Goal: Download file/media

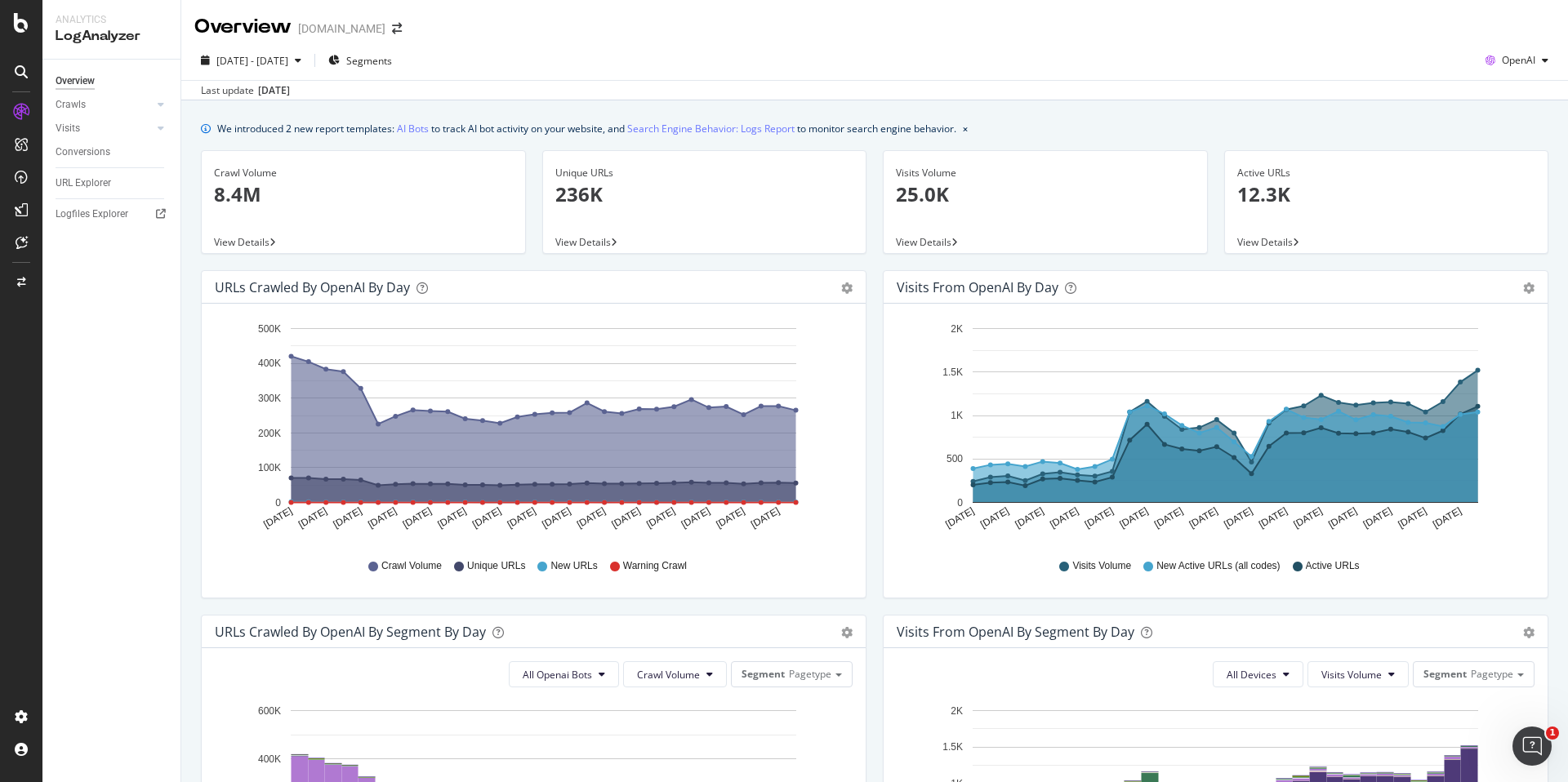
scroll to position [309, 0]
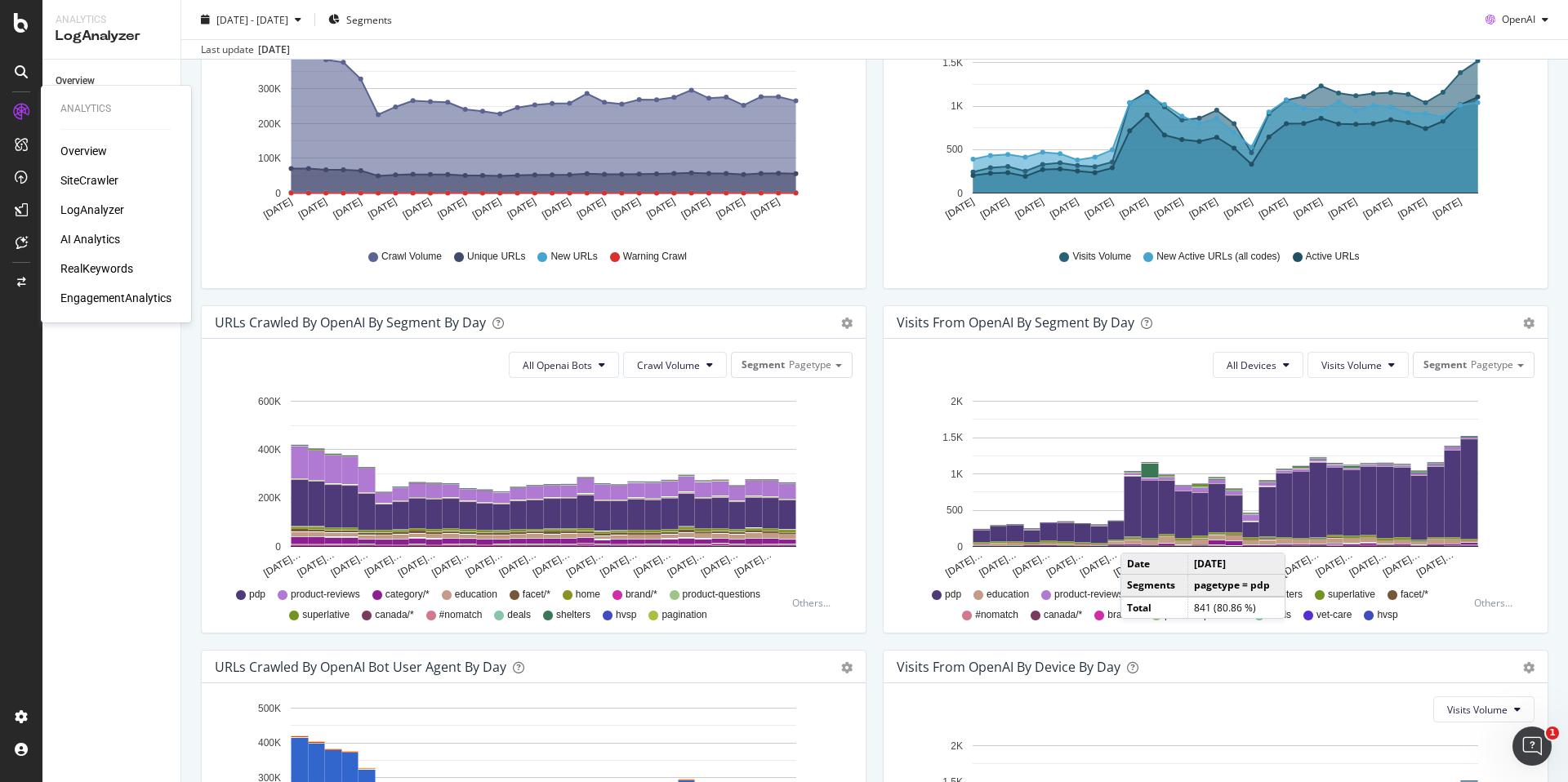
click at [104, 265] on div "RealKeywords" at bounding box center [96, 269] width 73 height 17
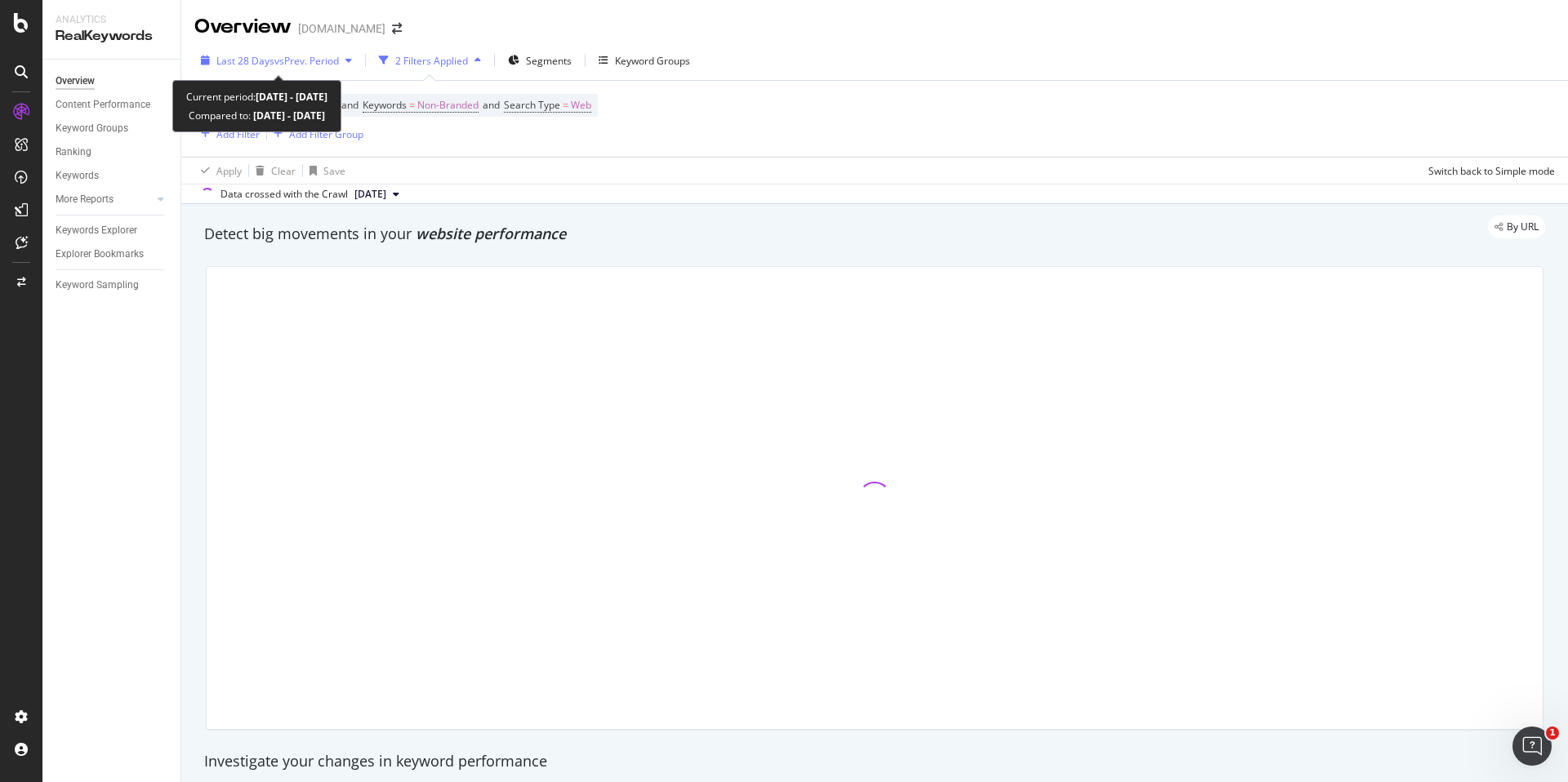
click at [289, 63] on span "vs Prev. Period" at bounding box center [306, 61] width 64 height 14
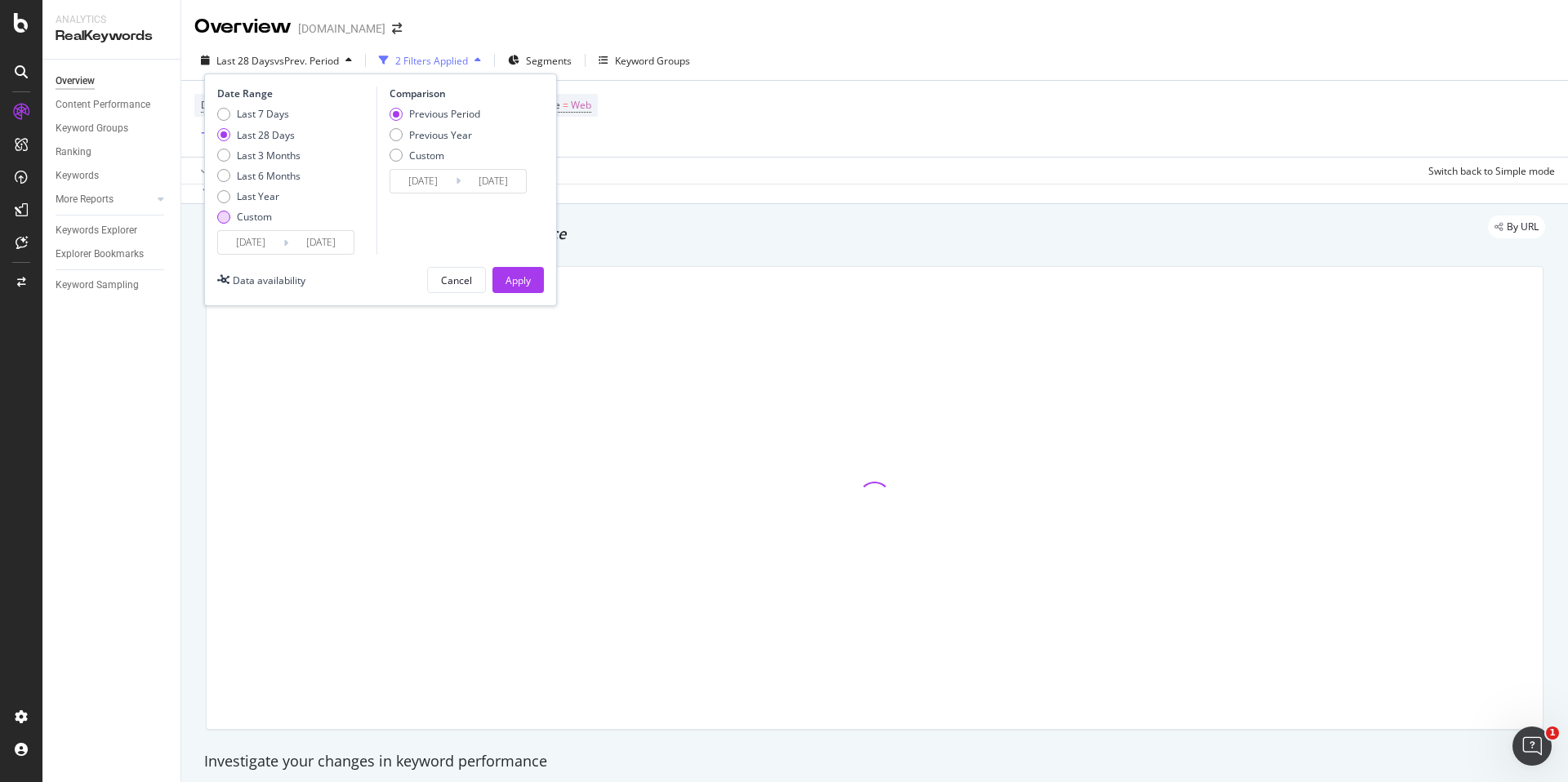
click at [247, 214] on div "Custom" at bounding box center [254, 216] width 35 height 14
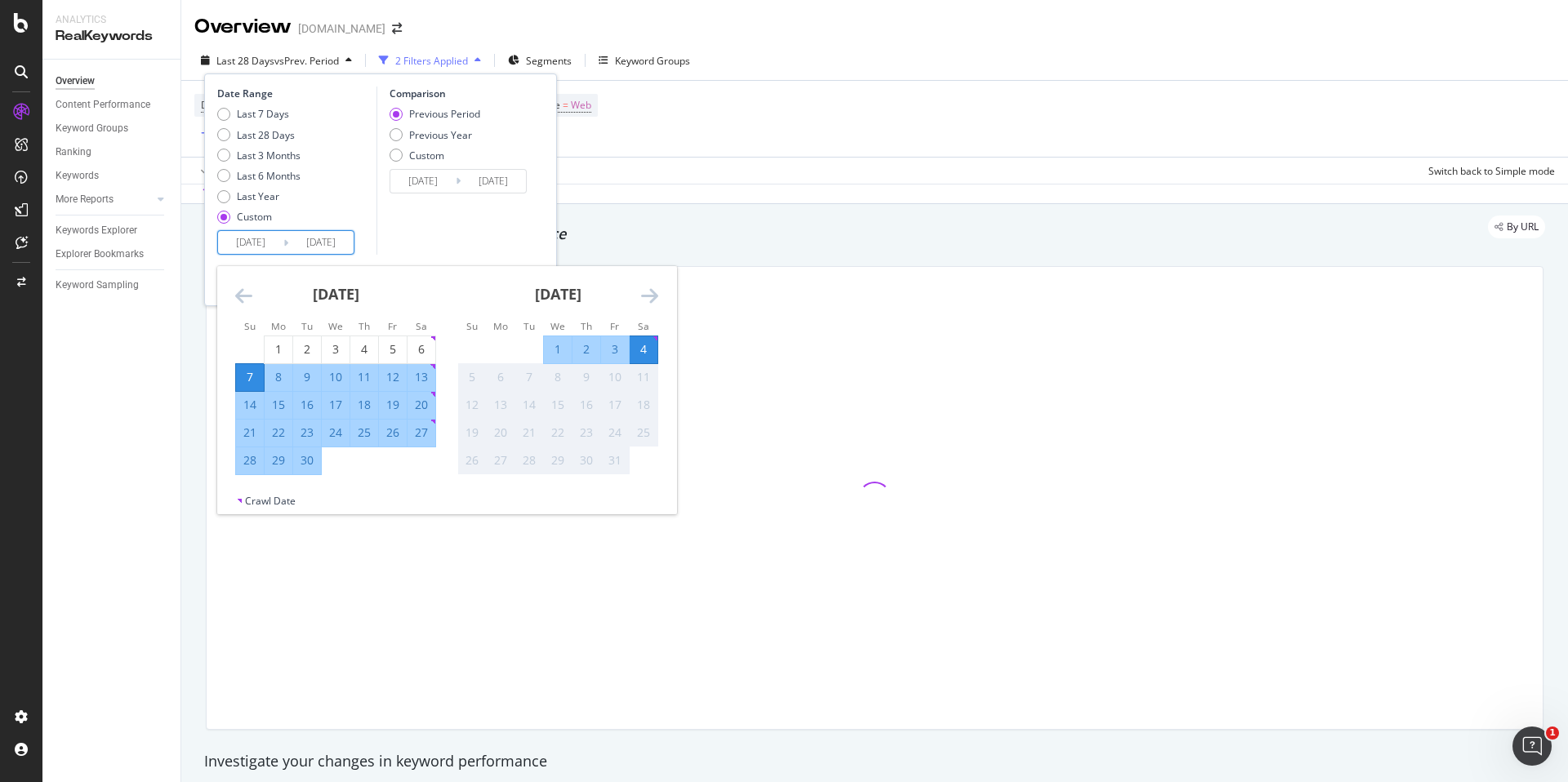
click at [248, 247] on input "2025/09/07" at bounding box center [251, 242] width 65 height 23
click at [237, 294] on icon "Move backward to switch to the previous month." at bounding box center [244, 295] width 18 height 19
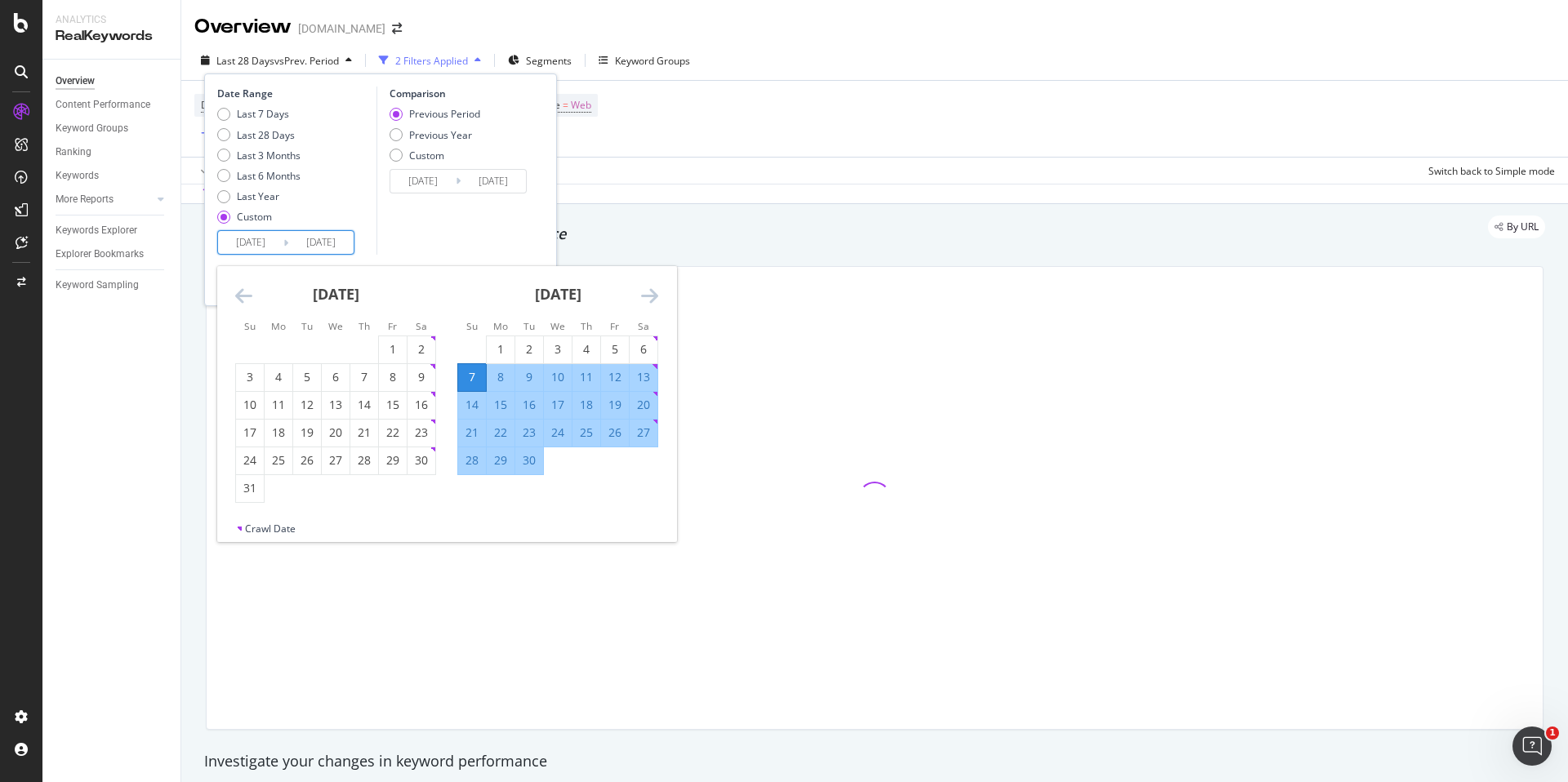
click at [237, 294] on icon "Move backward to switch to the previous month." at bounding box center [244, 295] width 18 height 19
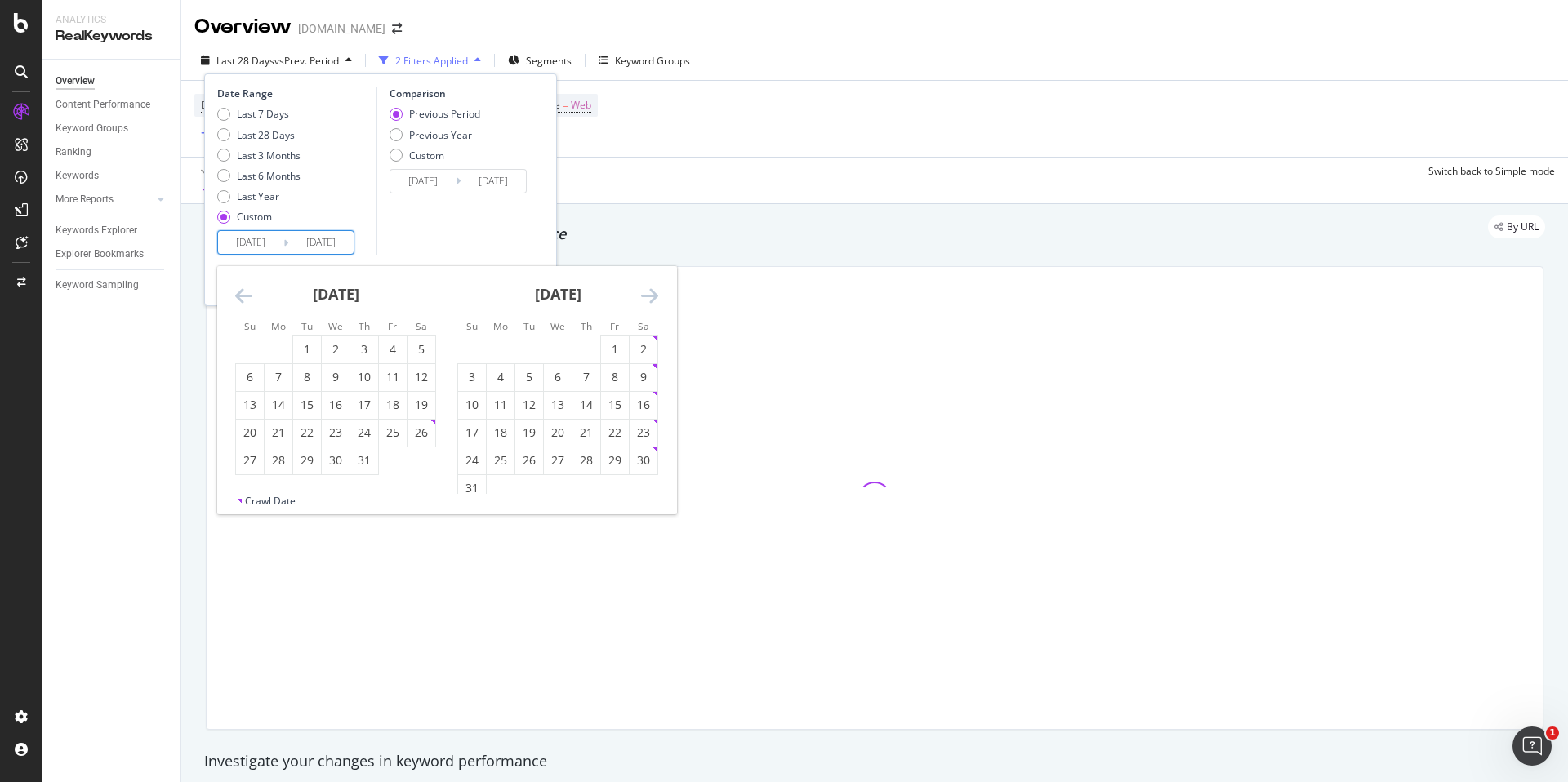
click at [237, 294] on icon "Move backward to switch to the previous month." at bounding box center [244, 295] width 18 height 19
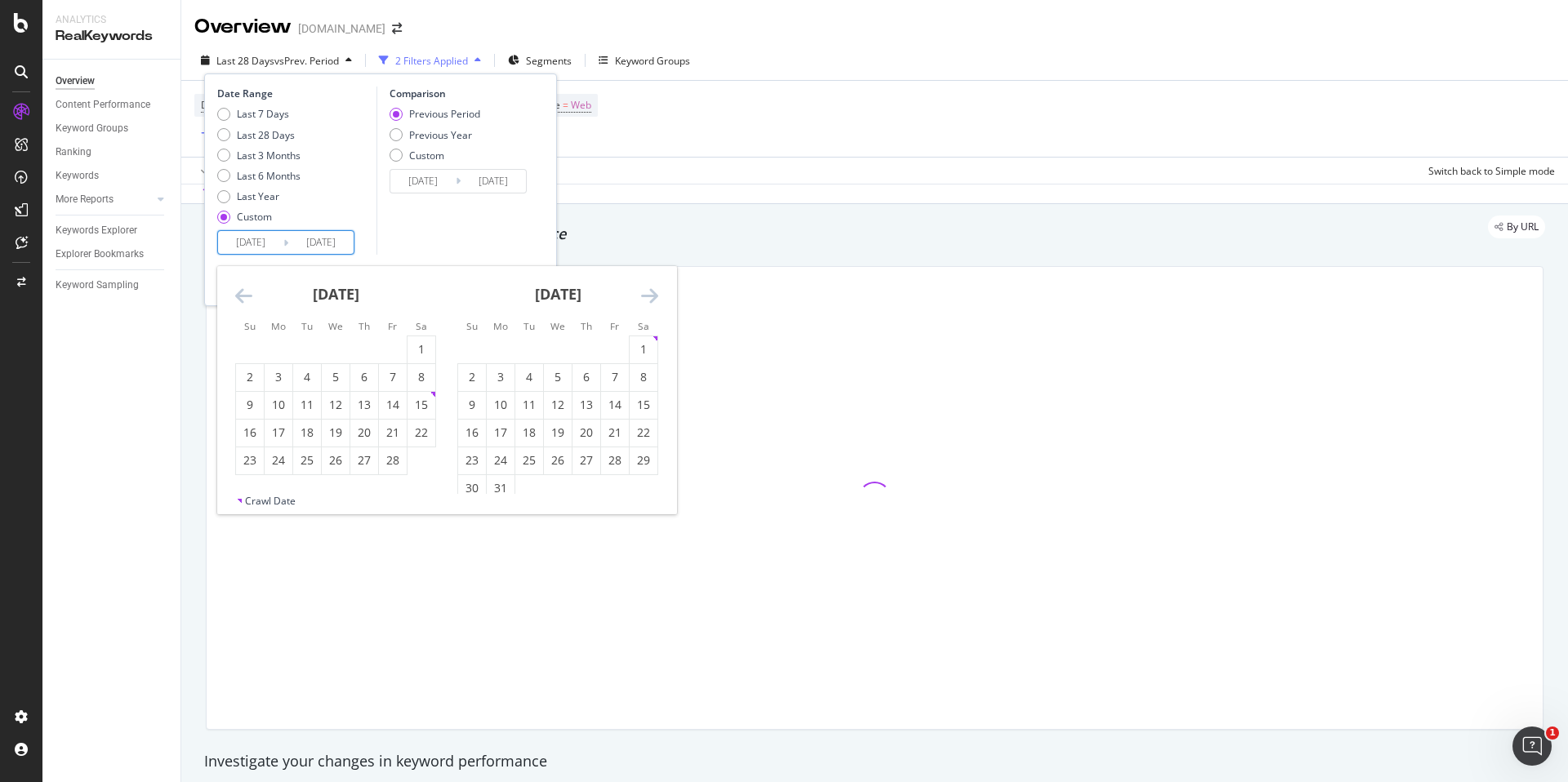
click at [237, 294] on icon "Move backward to switch to the previous month." at bounding box center [244, 295] width 18 height 19
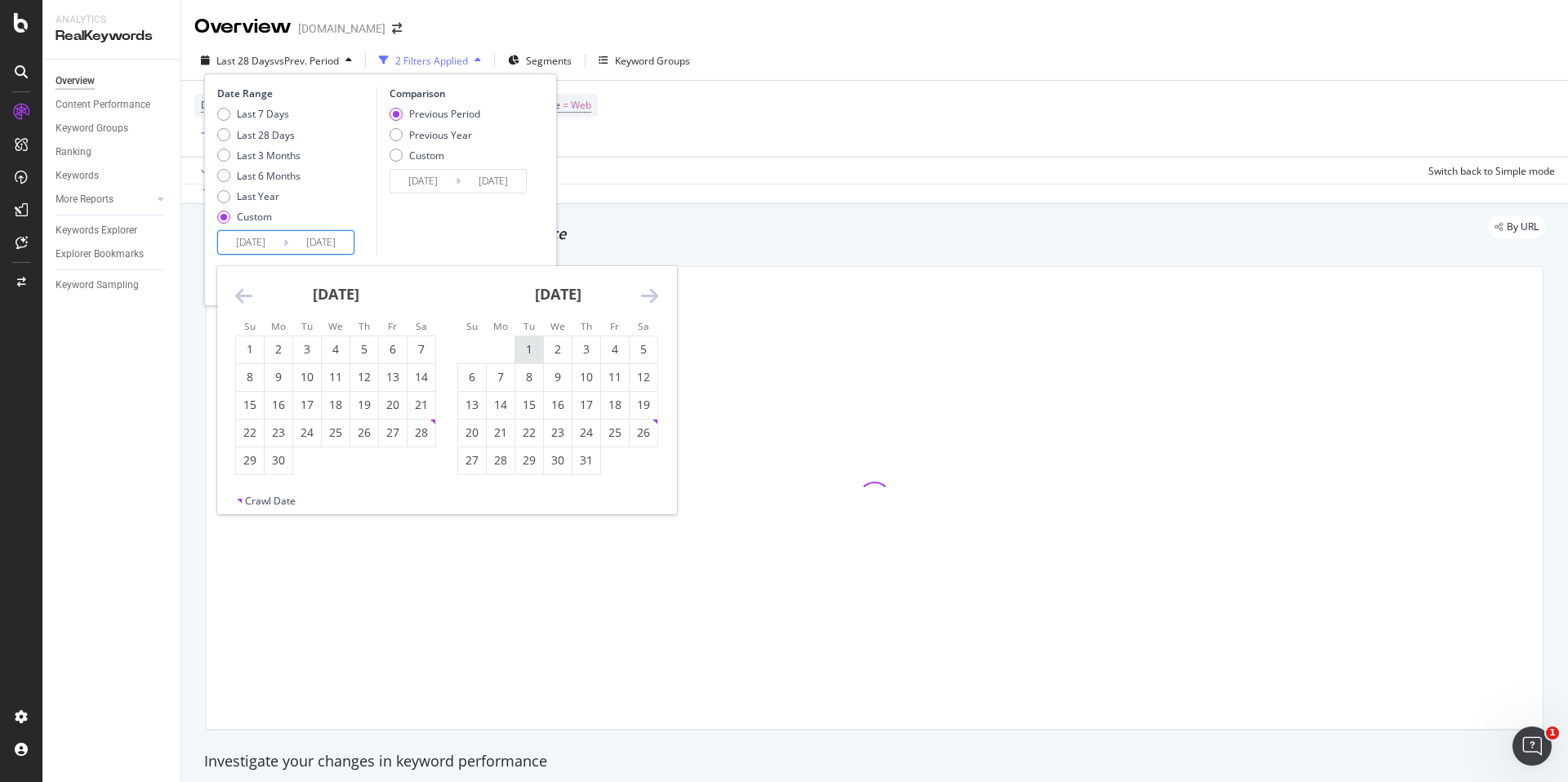
click at [527, 361] on div "1" at bounding box center [529, 350] width 28 height 27
type input "2024/10/01"
type input "2023/09/28"
type input "2024/09/30"
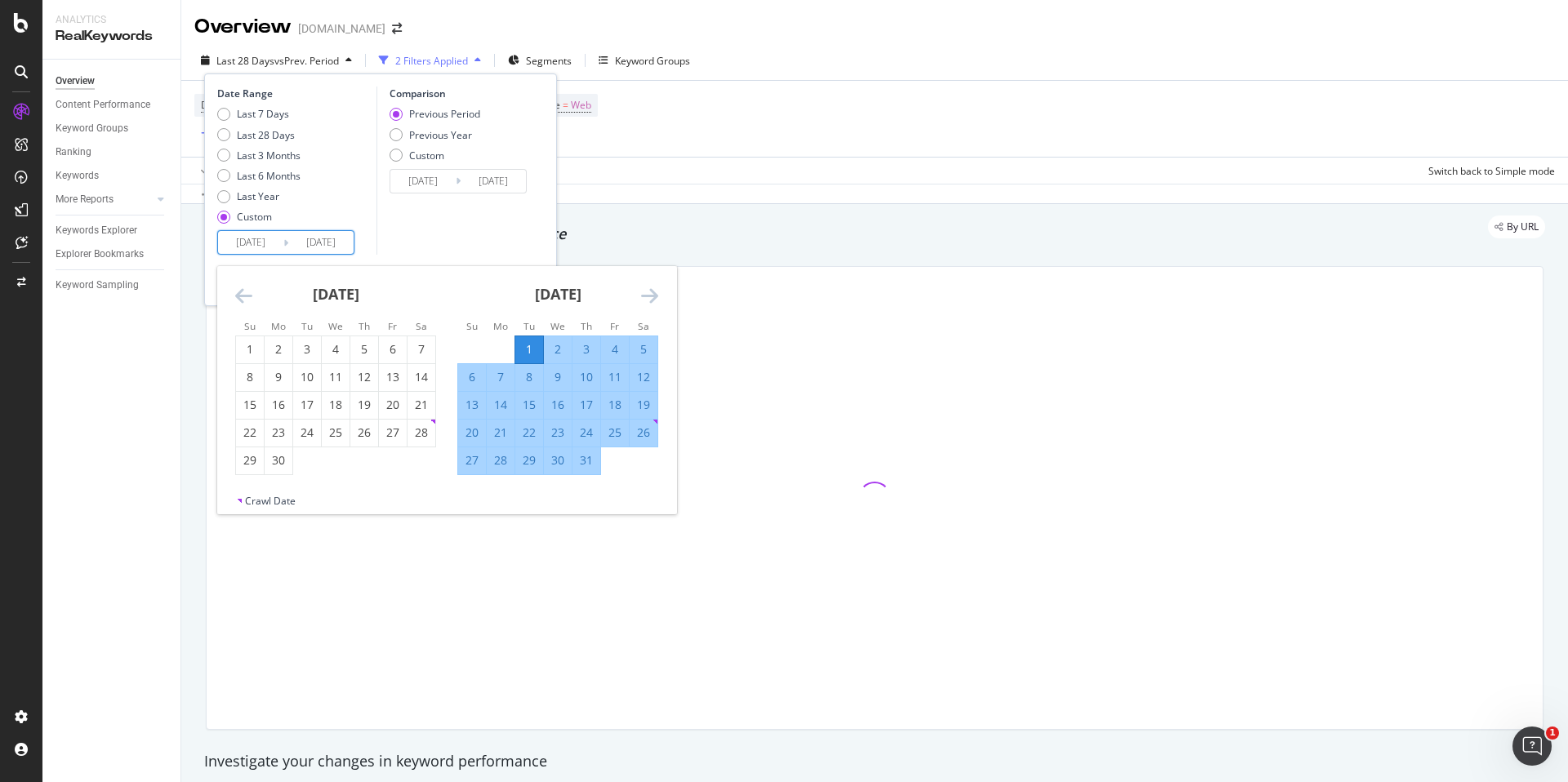
click at [660, 288] on div "October 2024 1 2 3 4 5 6 7 8 9 10 11 12 13 14 15 16 17 18 19 20 21 22 23 24 25 …" at bounding box center [558, 371] width 222 height 209
click at [648, 297] on icon "Move forward to switch to the next month." at bounding box center [649, 295] width 18 height 19
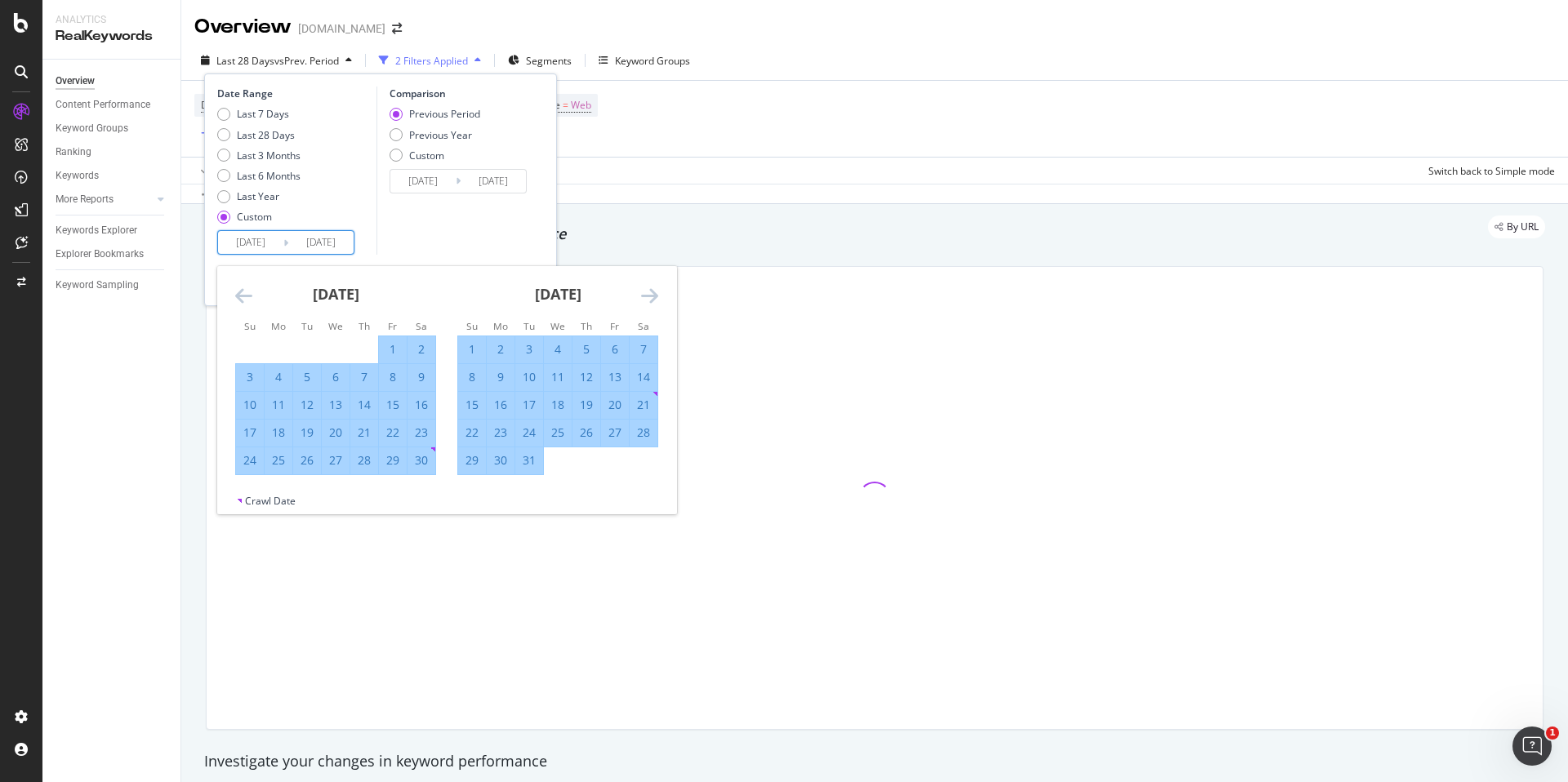
click at [656, 302] on icon "Move forward to switch to the next month." at bounding box center [649, 295] width 18 height 19
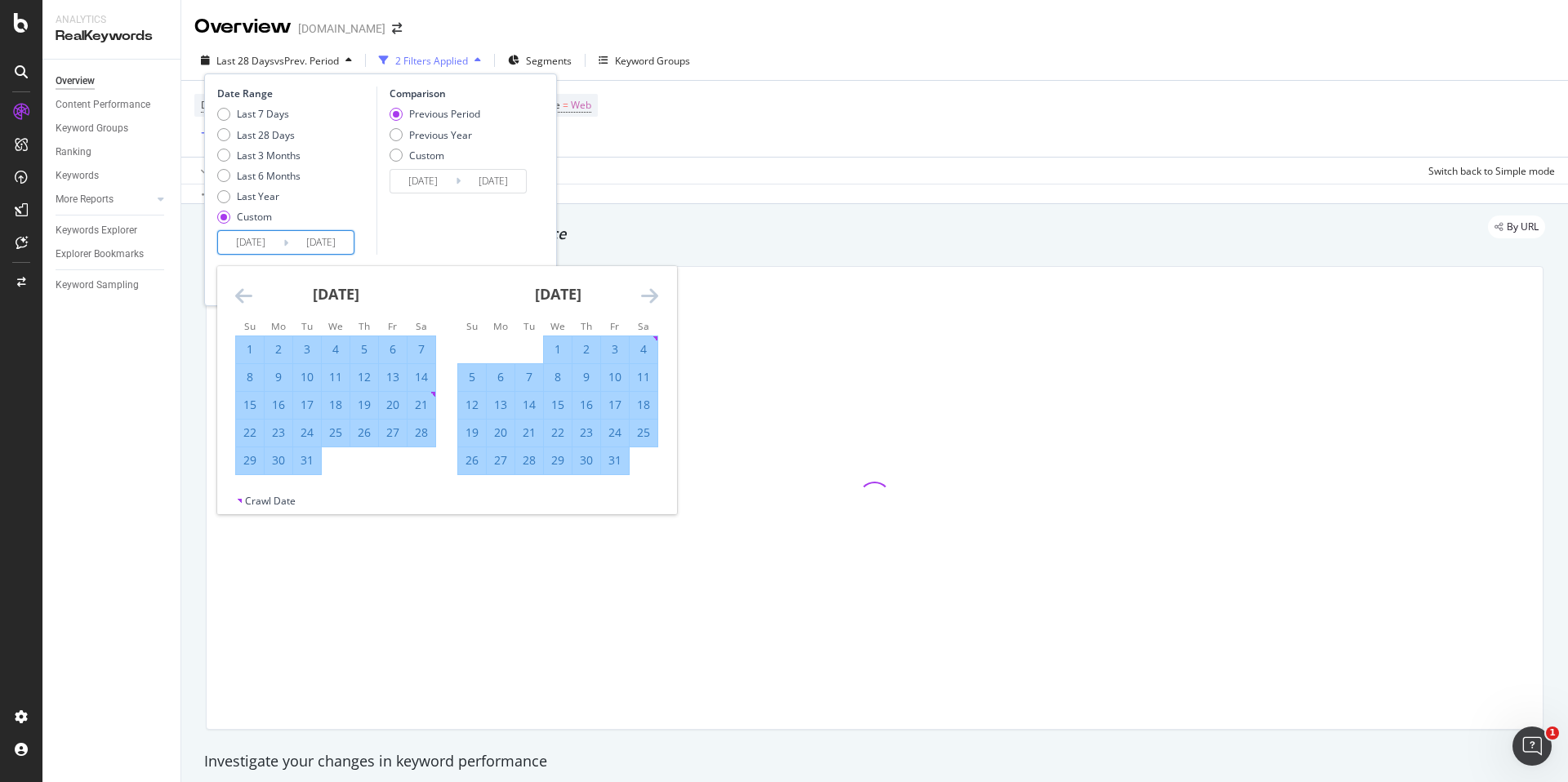
click at [561, 348] on div "1" at bounding box center [557, 350] width 28 height 17
type input "2025/01/01"
type input "2024/06/30"
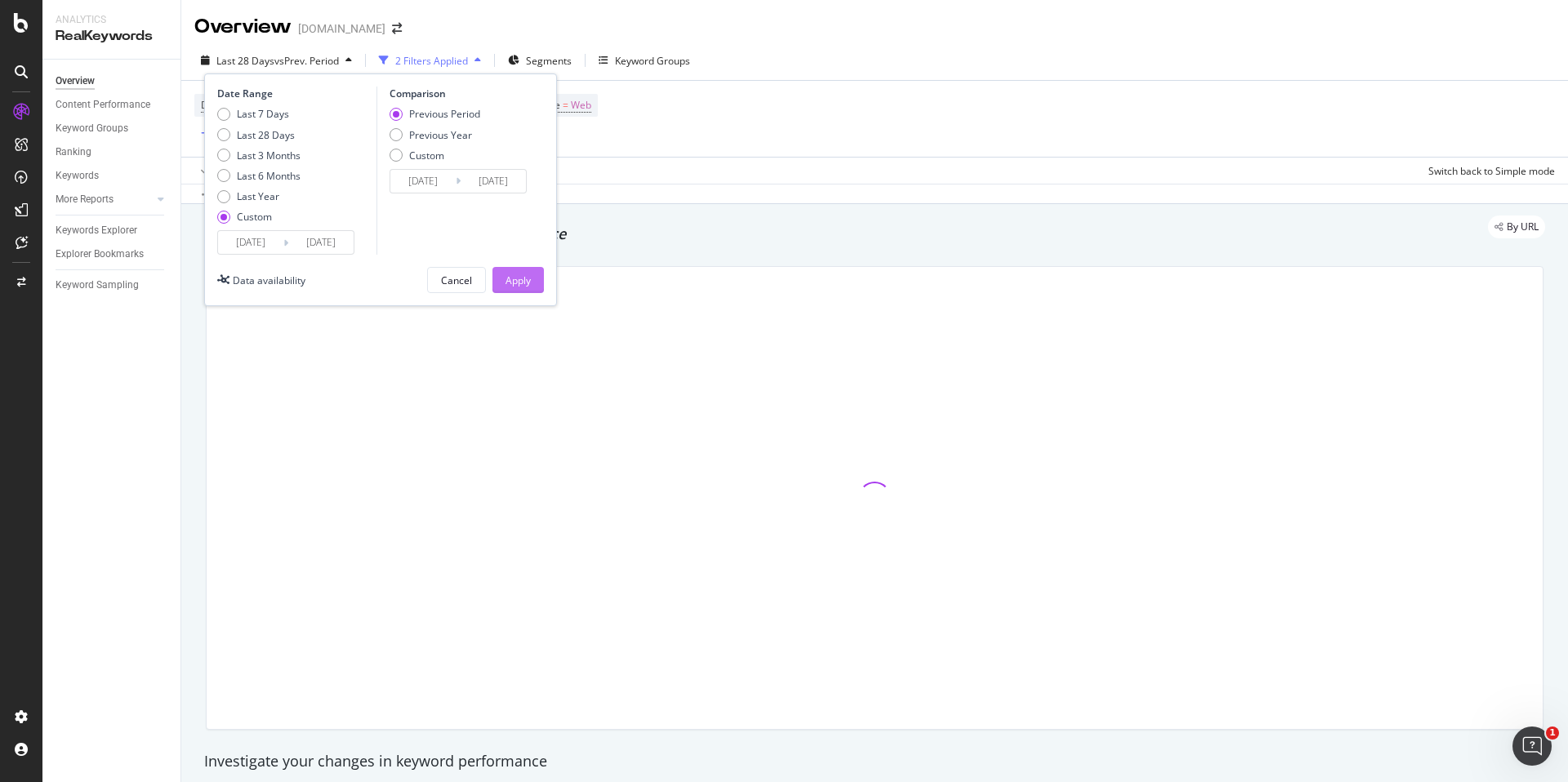
click at [517, 276] on div "Apply" at bounding box center [518, 280] width 25 height 14
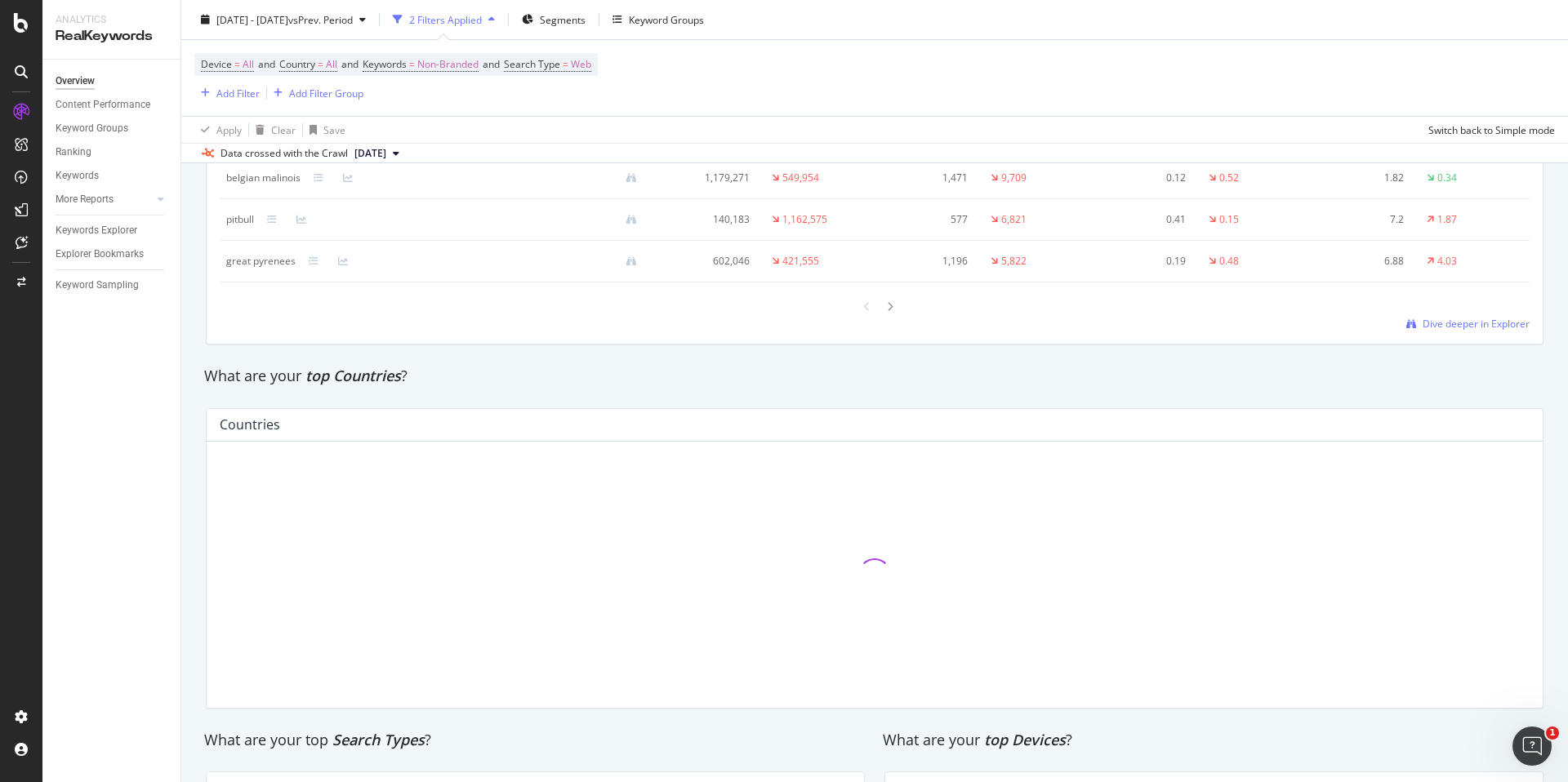
scroll to position [2180, 0]
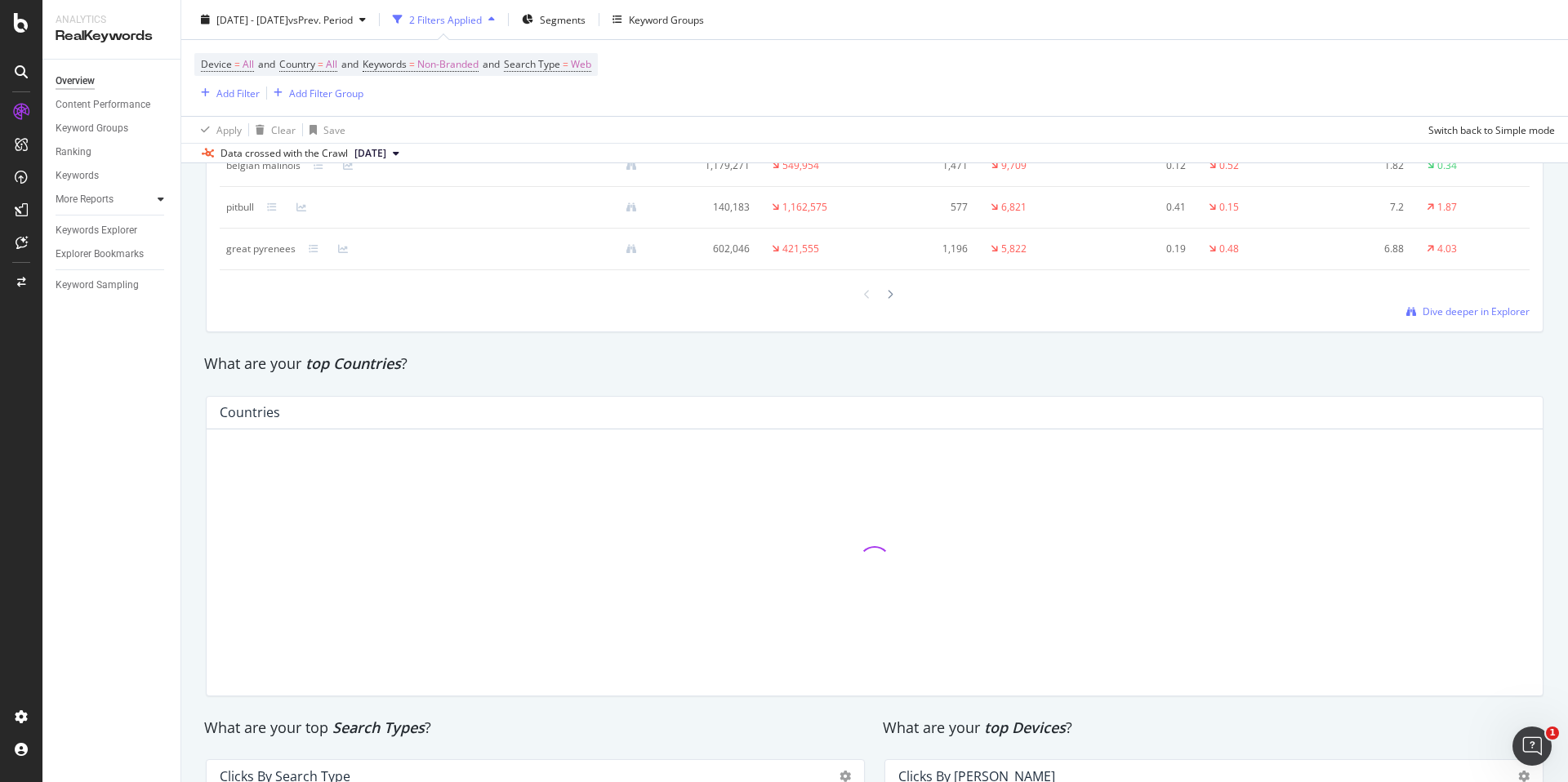
click at [153, 201] on div at bounding box center [161, 200] width 17 height 17
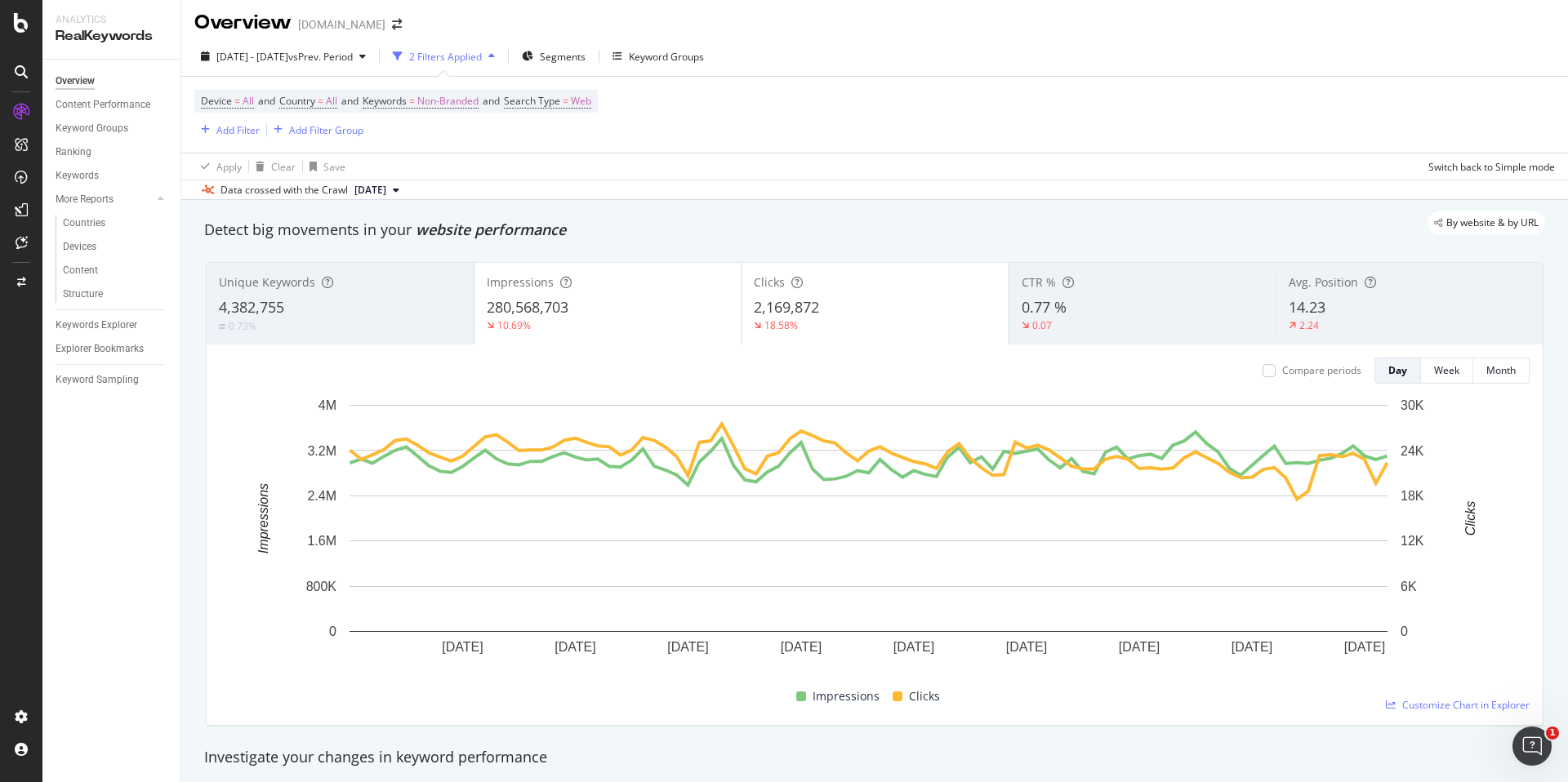
scroll to position [0, 0]
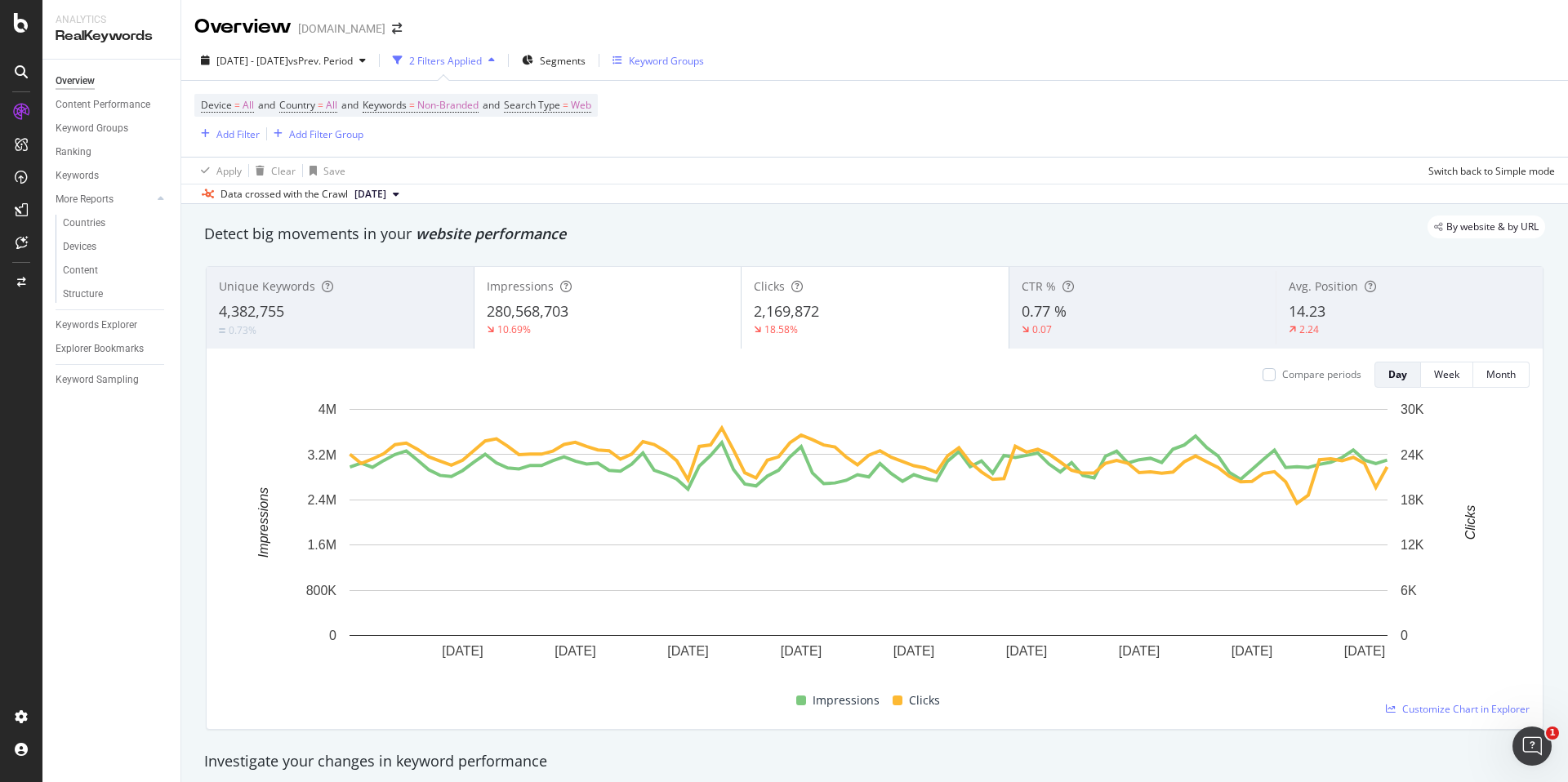
click at [685, 64] on div "Keyword Groups" at bounding box center [667, 61] width 75 height 14
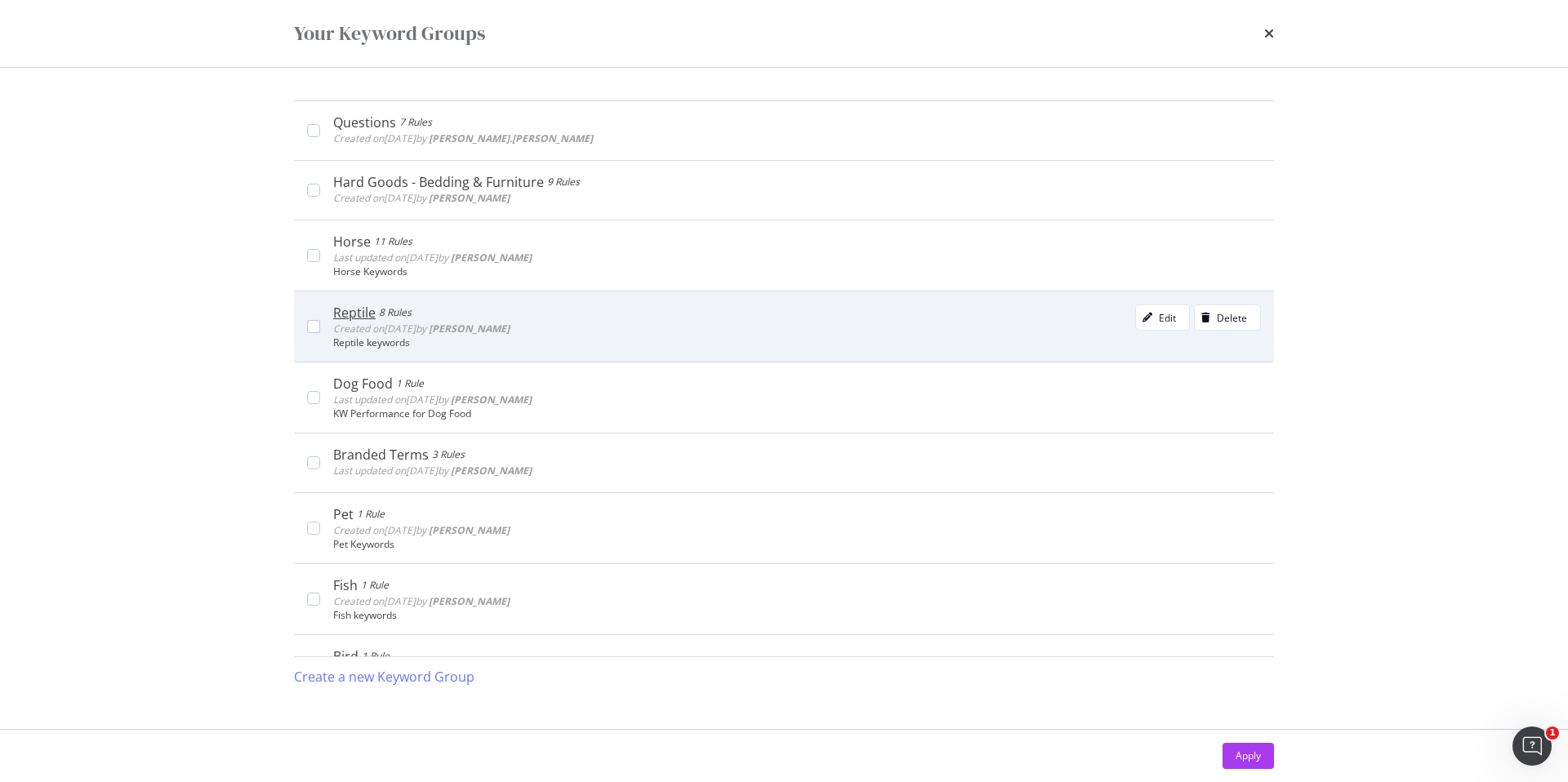
scroll to position [191, 0]
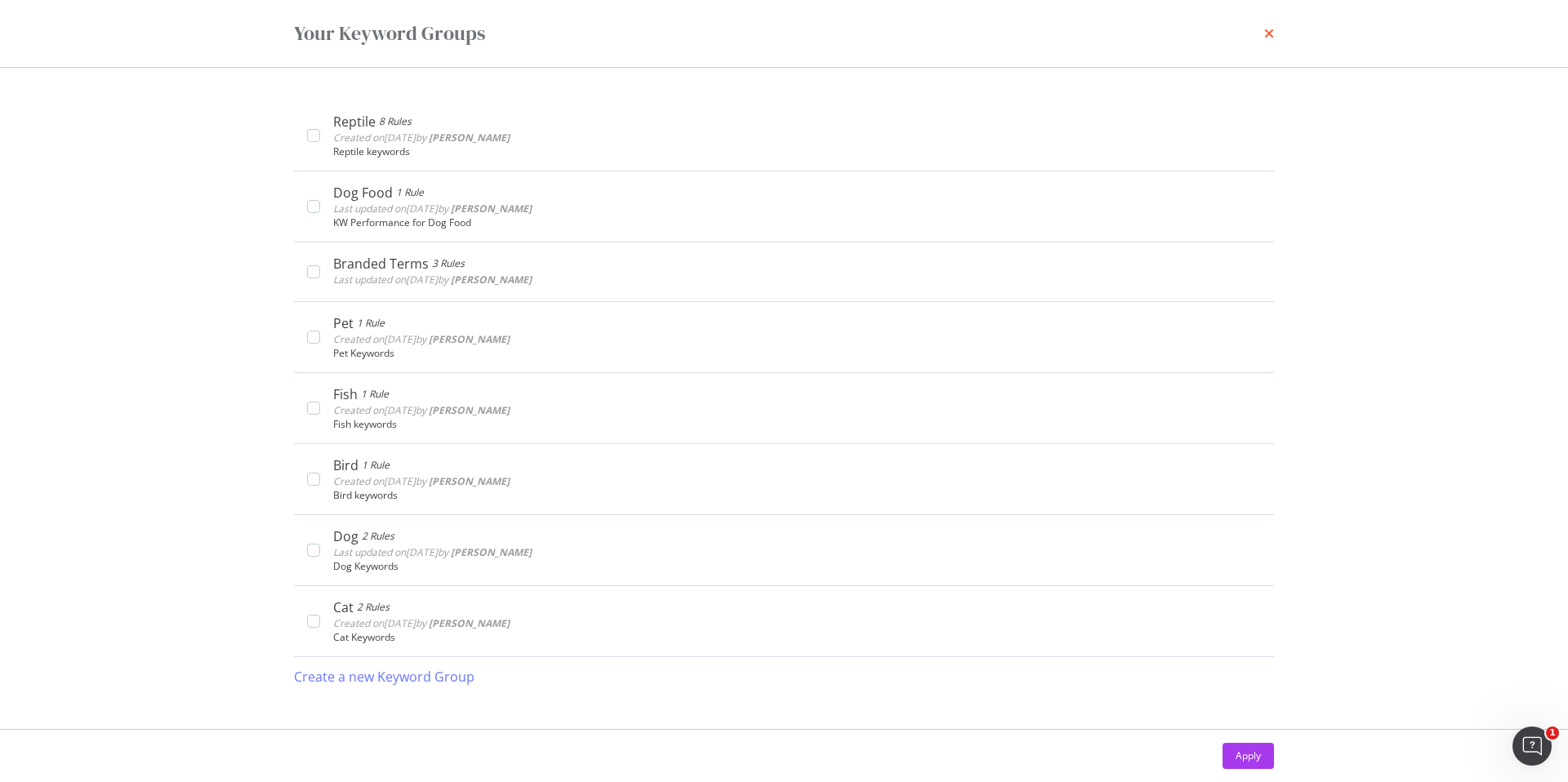
click at [1271, 30] on icon "times" at bounding box center [1269, 33] width 10 height 13
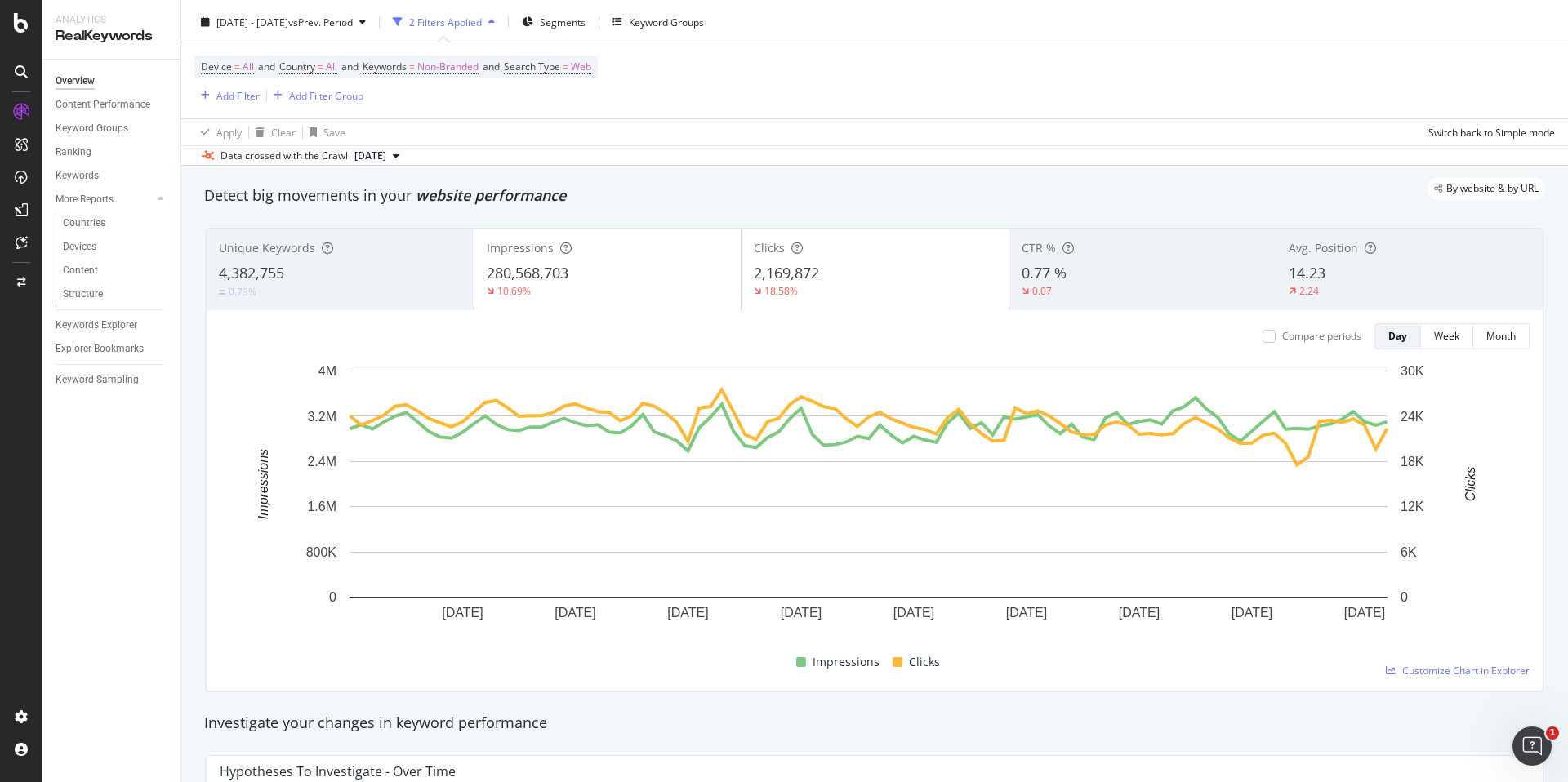
scroll to position [0, 0]
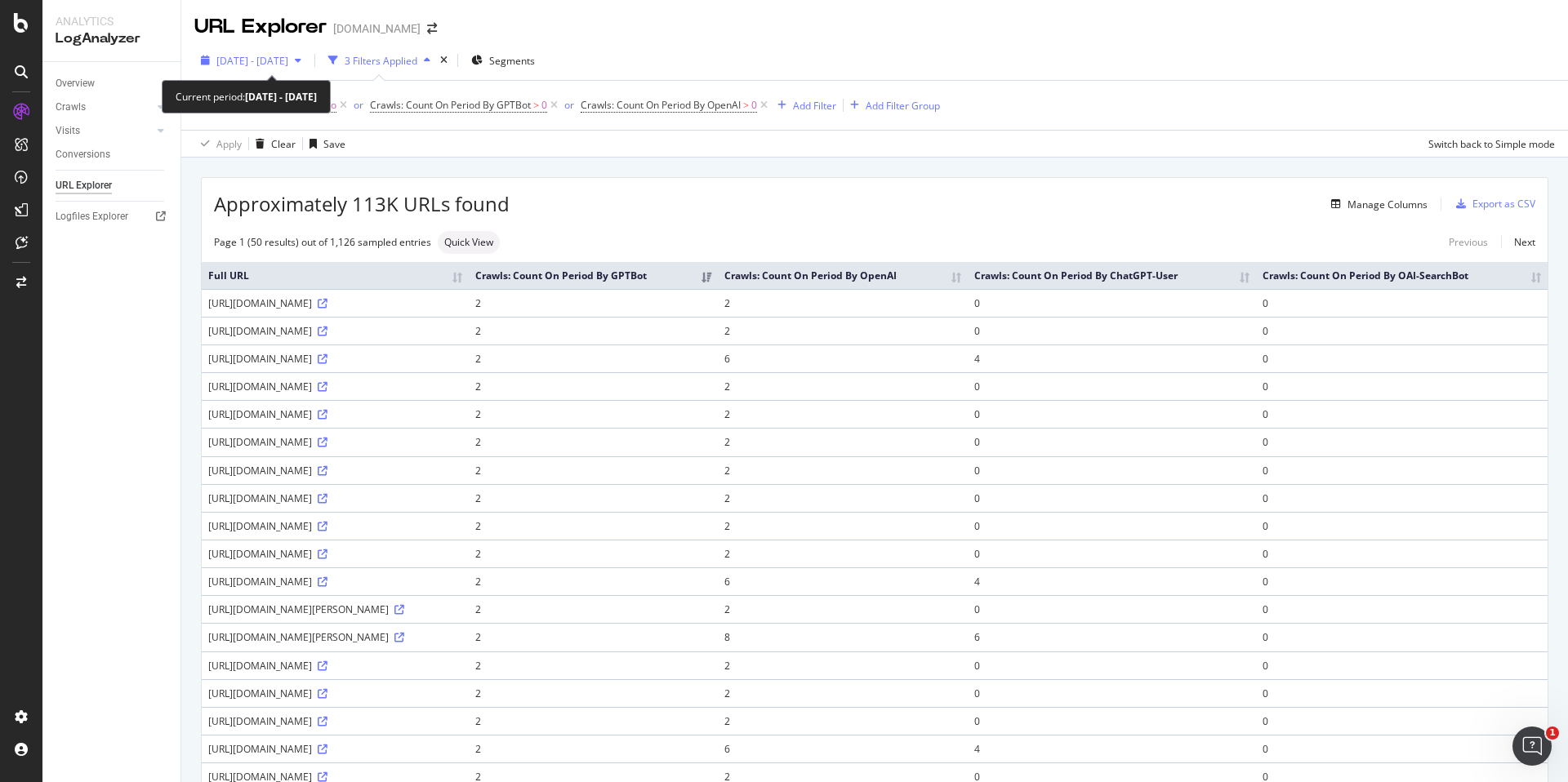
click at [288, 59] on span "[DATE] - [DATE]" at bounding box center [252, 61] width 72 height 14
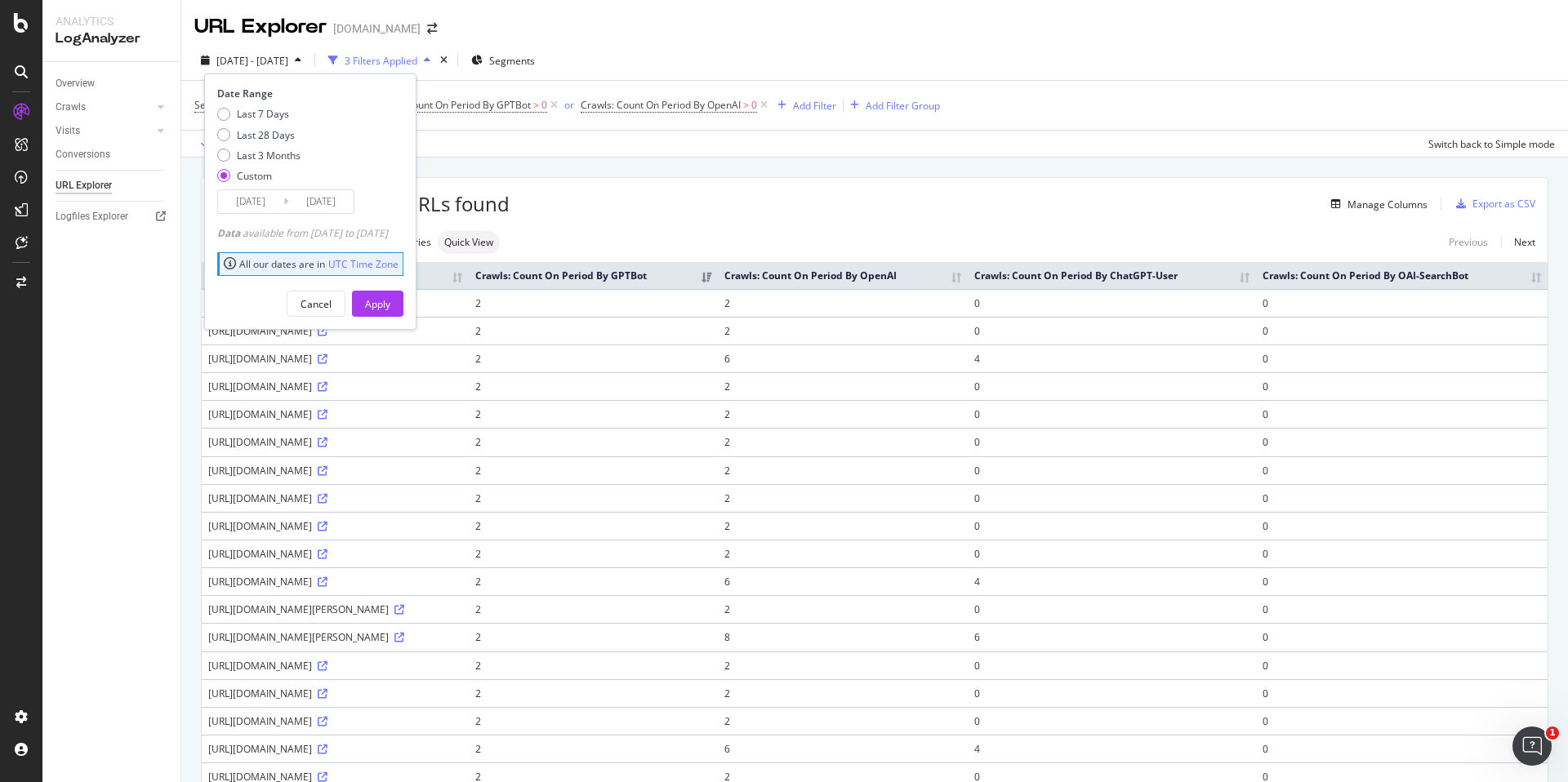
click at [258, 201] on input "[DATE]" at bounding box center [251, 201] width 65 height 23
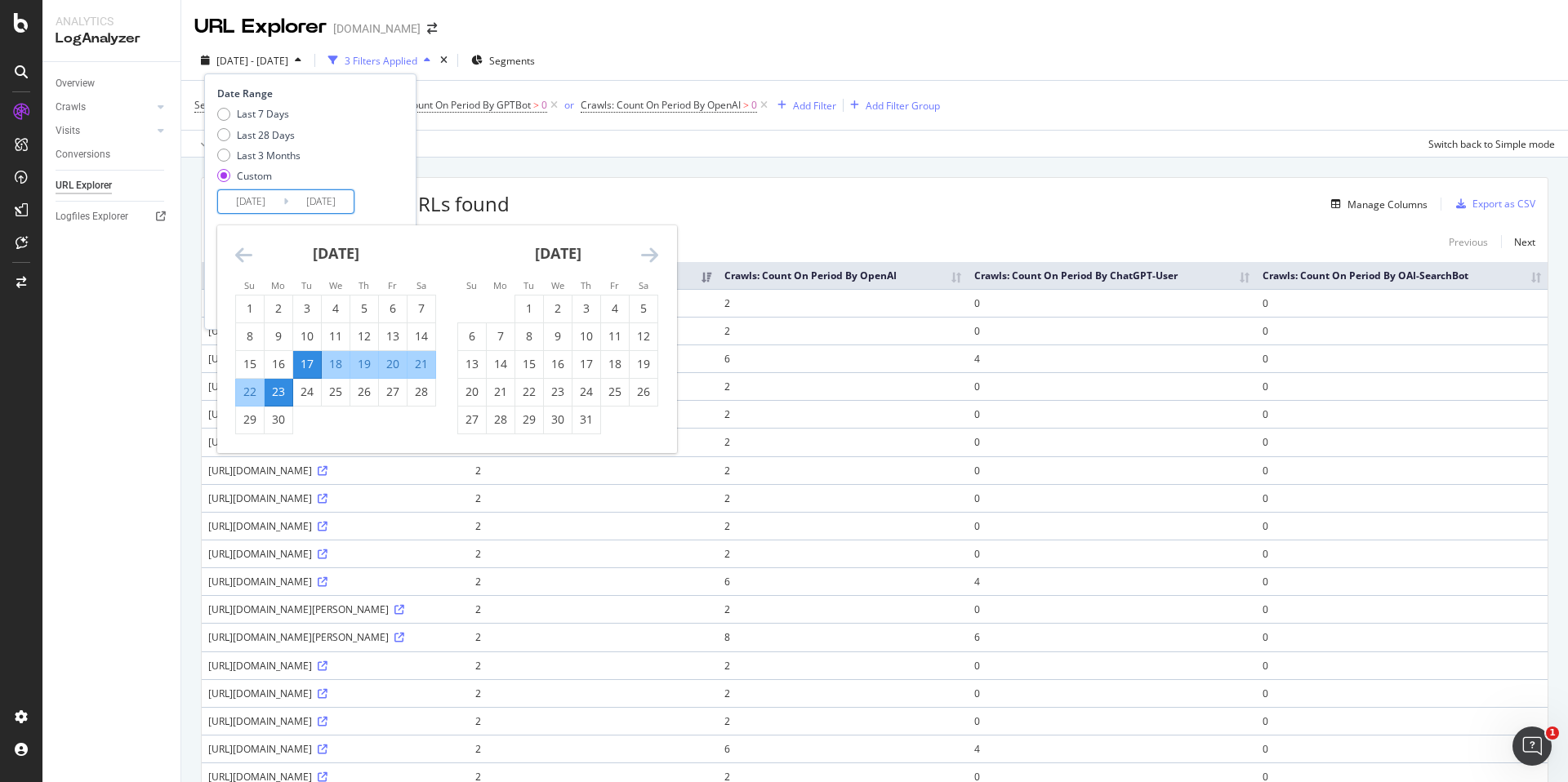
click at [646, 260] on icon "Move forward to switch to the next month." at bounding box center [649, 254] width 18 height 19
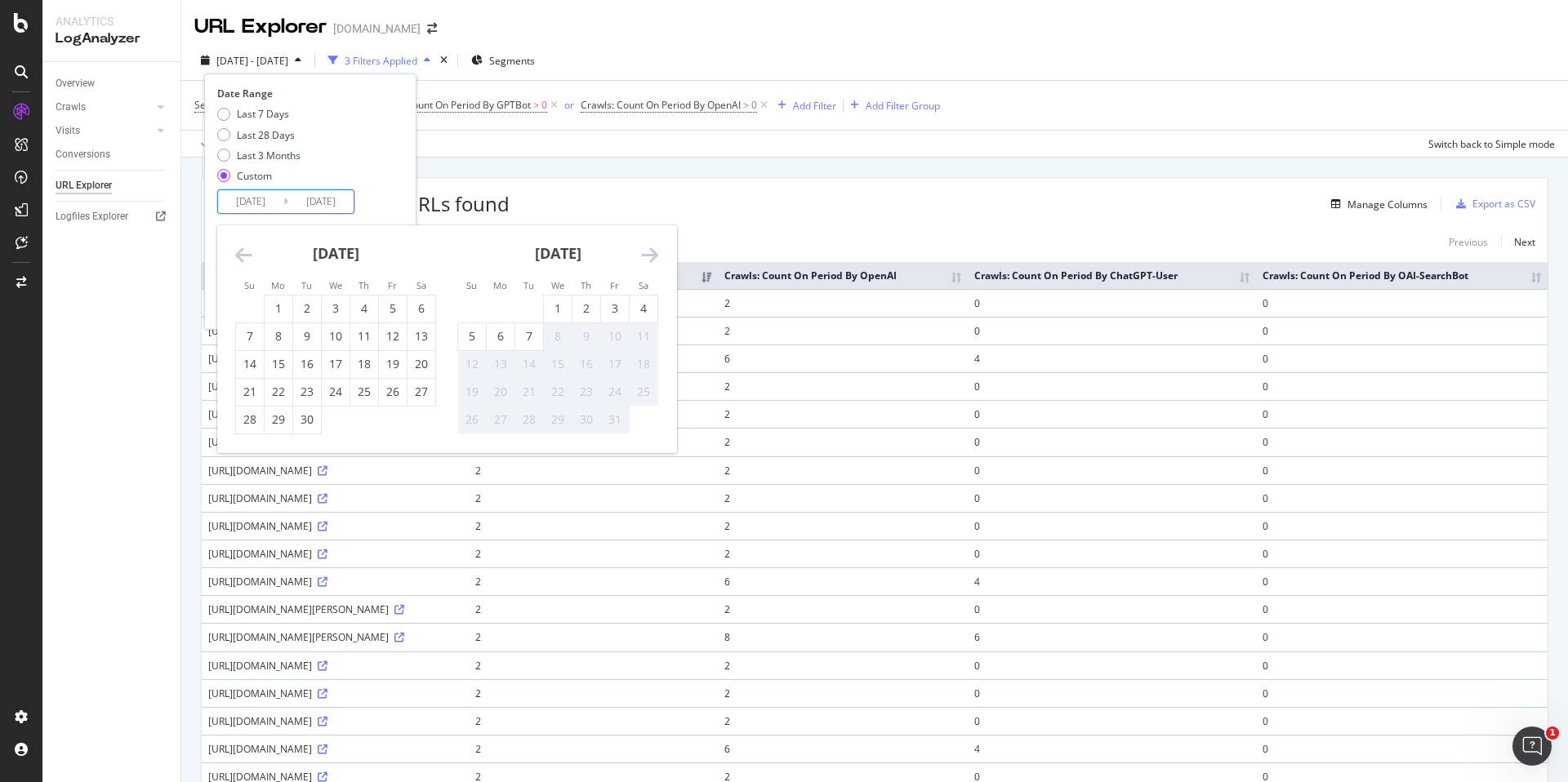
click at [246, 251] on icon "Move backward to switch to the previous month." at bounding box center [244, 254] width 18 height 19
click at [507, 310] on div "1" at bounding box center [500, 309] width 28 height 17
type input "[DATE]"
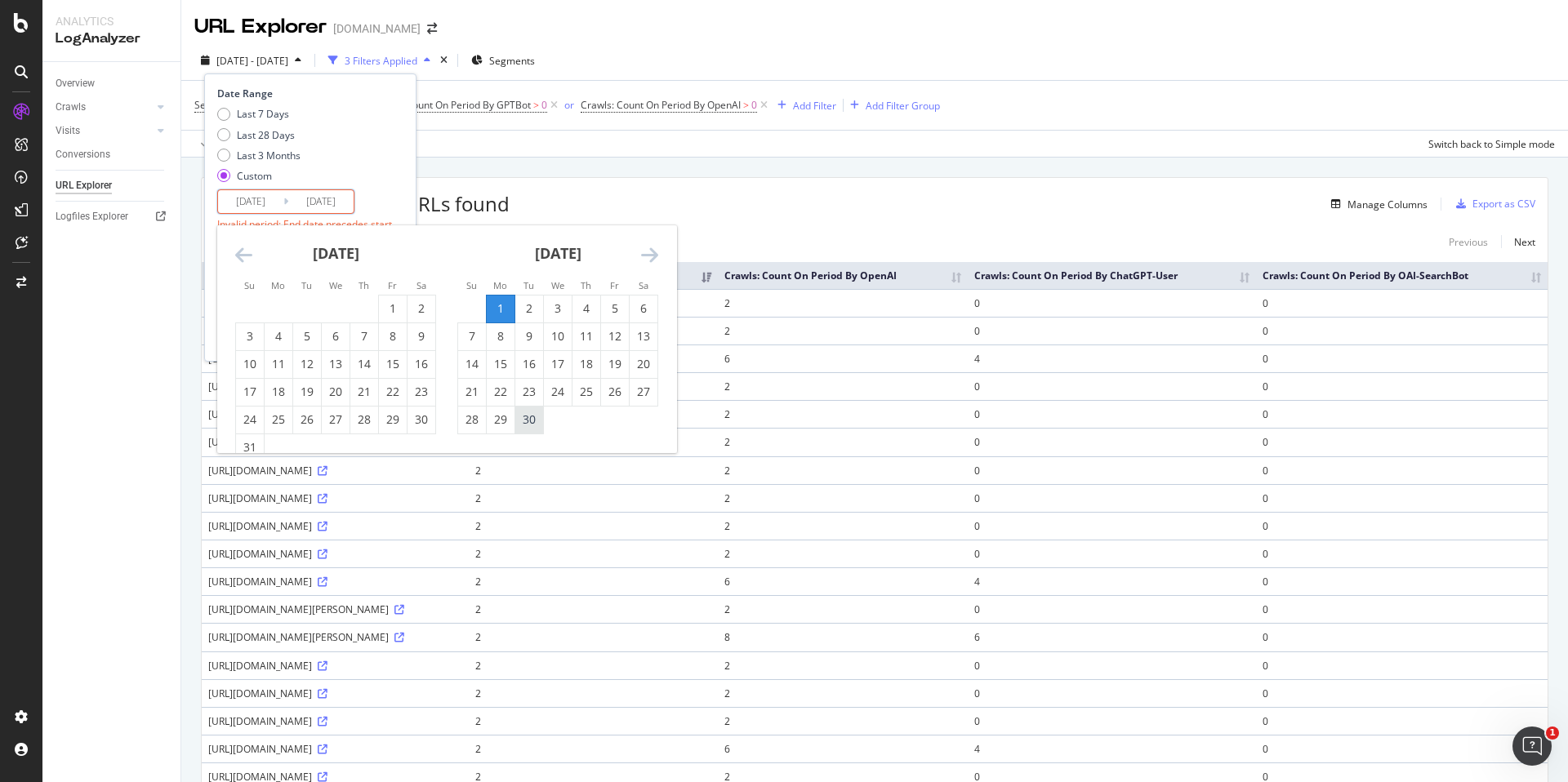
click at [530, 426] on div "30" at bounding box center [529, 420] width 28 height 17
type input "[DATE]"
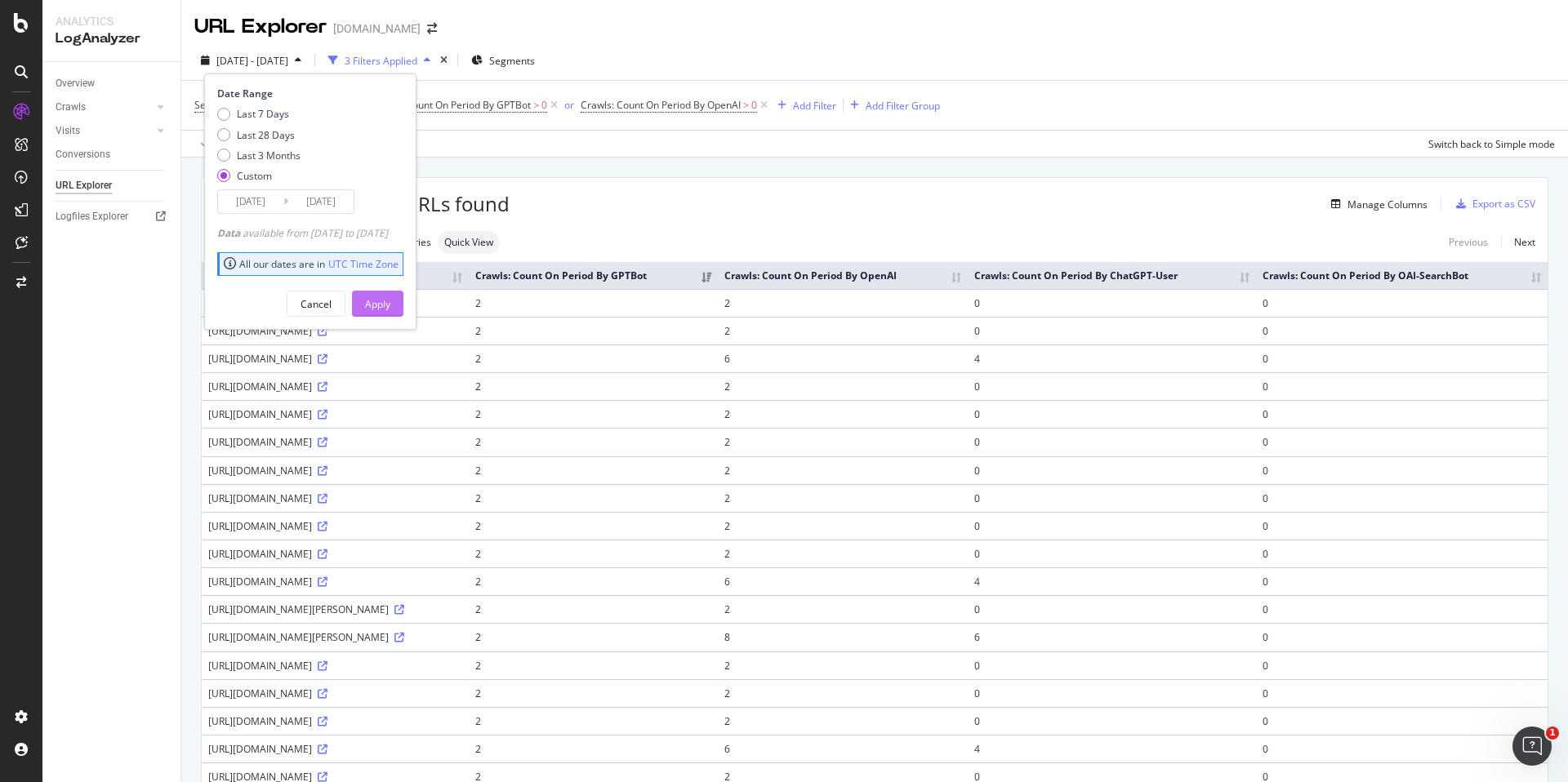
click at [390, 306] on div "Apply" at bounding box center [378, 304] width 25 height 14
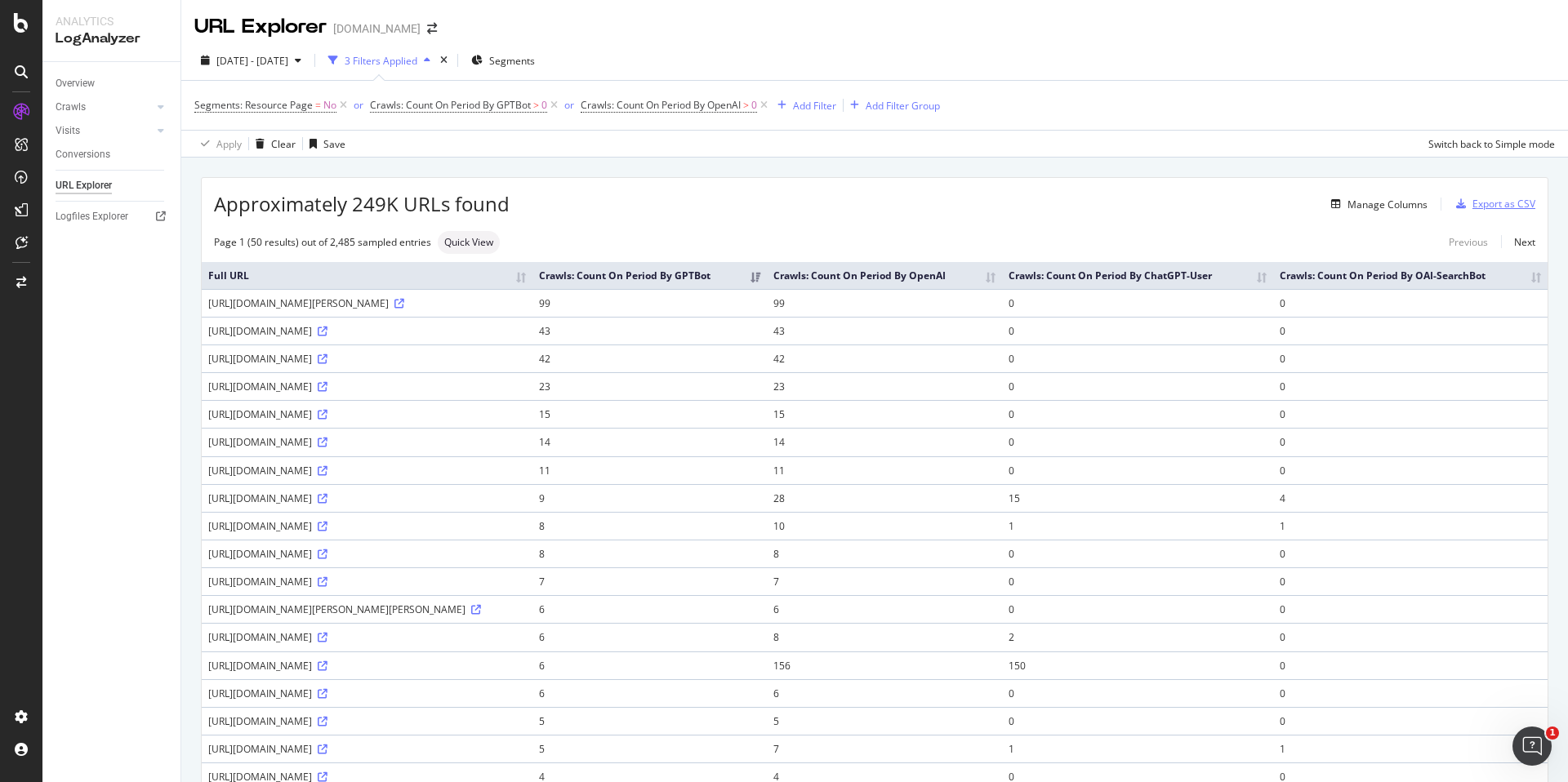
click at [1488, 210] on div "Export as CSV" at bounding box center [1503, 204] width 63 height 14
click at [79, 272] on div "DataExports" at bounding box center [92, 279] width 63 height 17
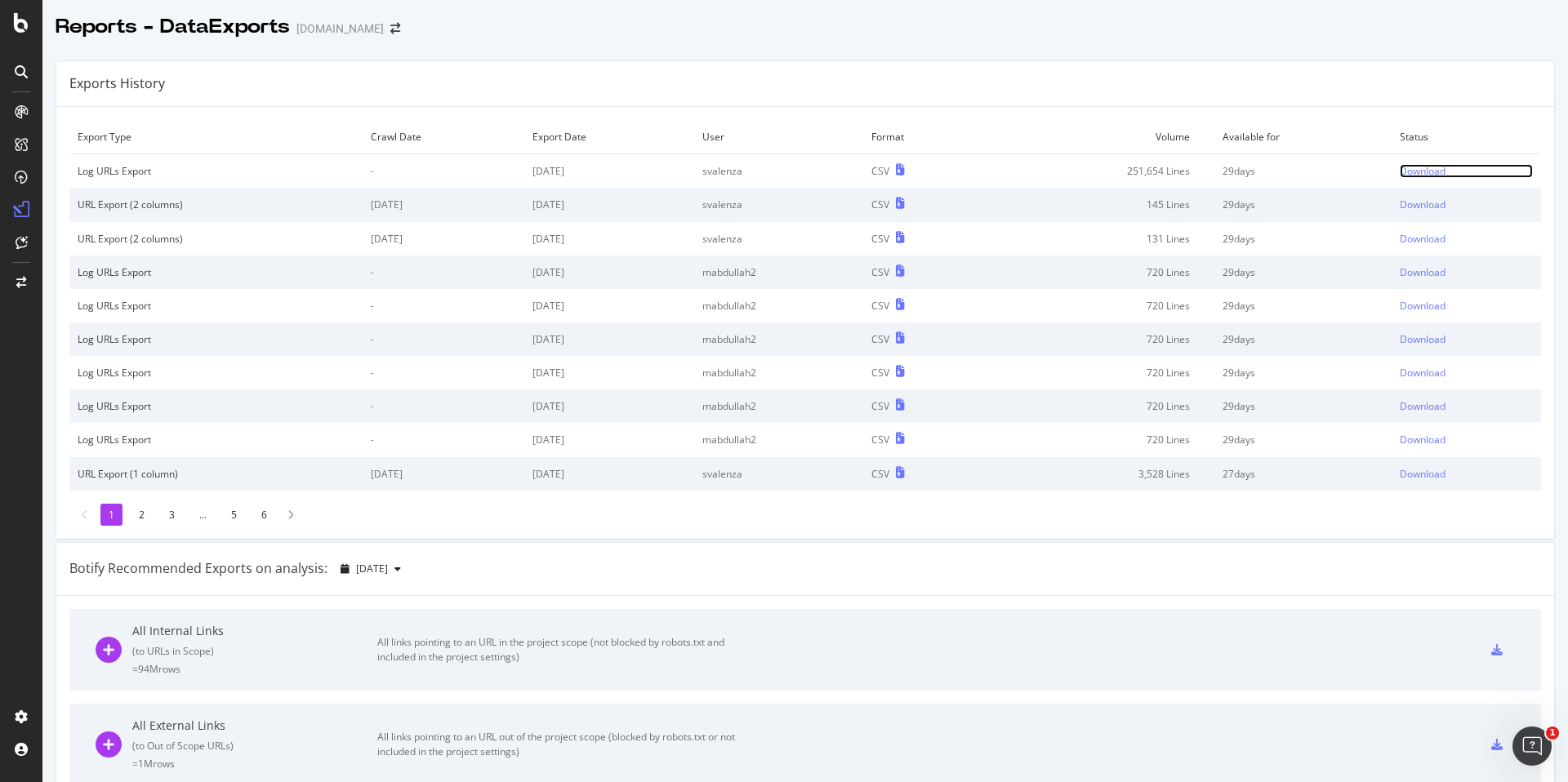
click at [1413, 173] on div "Download" at bounding box center [1422, 170] width 46 height 14
